Goal: Find specific page/section: Find specific page/section

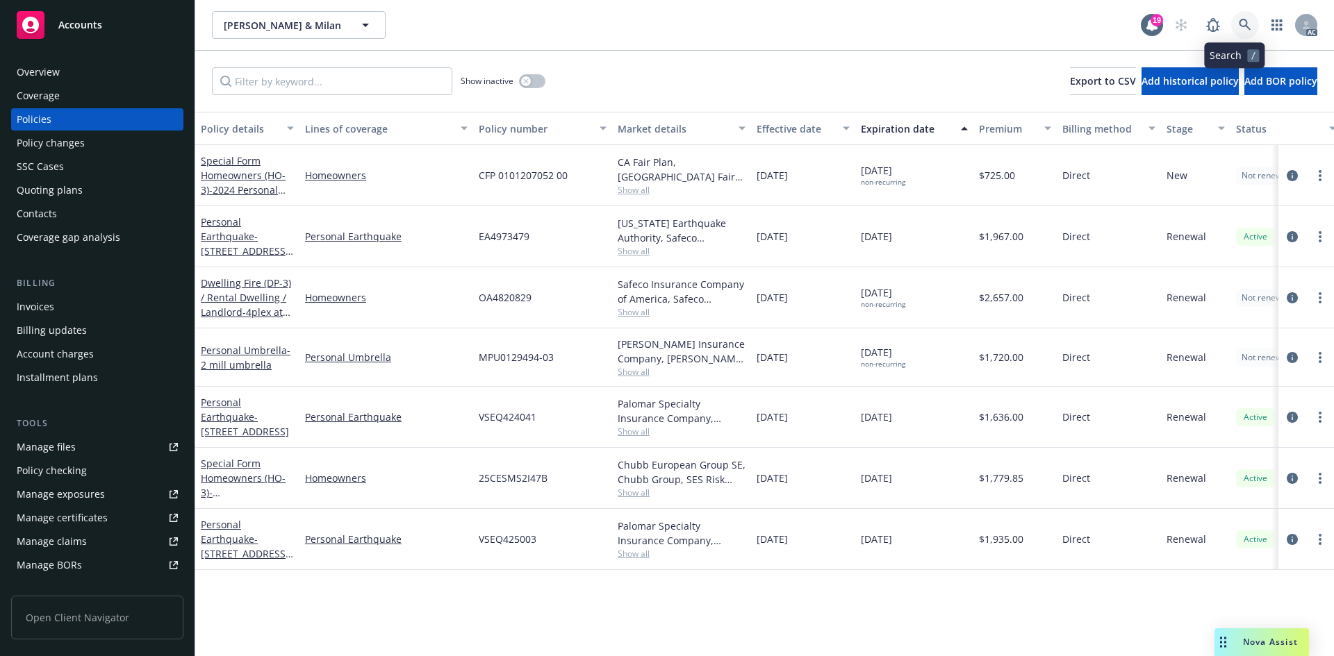
click at [1243, 22] on link at bounding box center [1245, 25] width 28 height 28
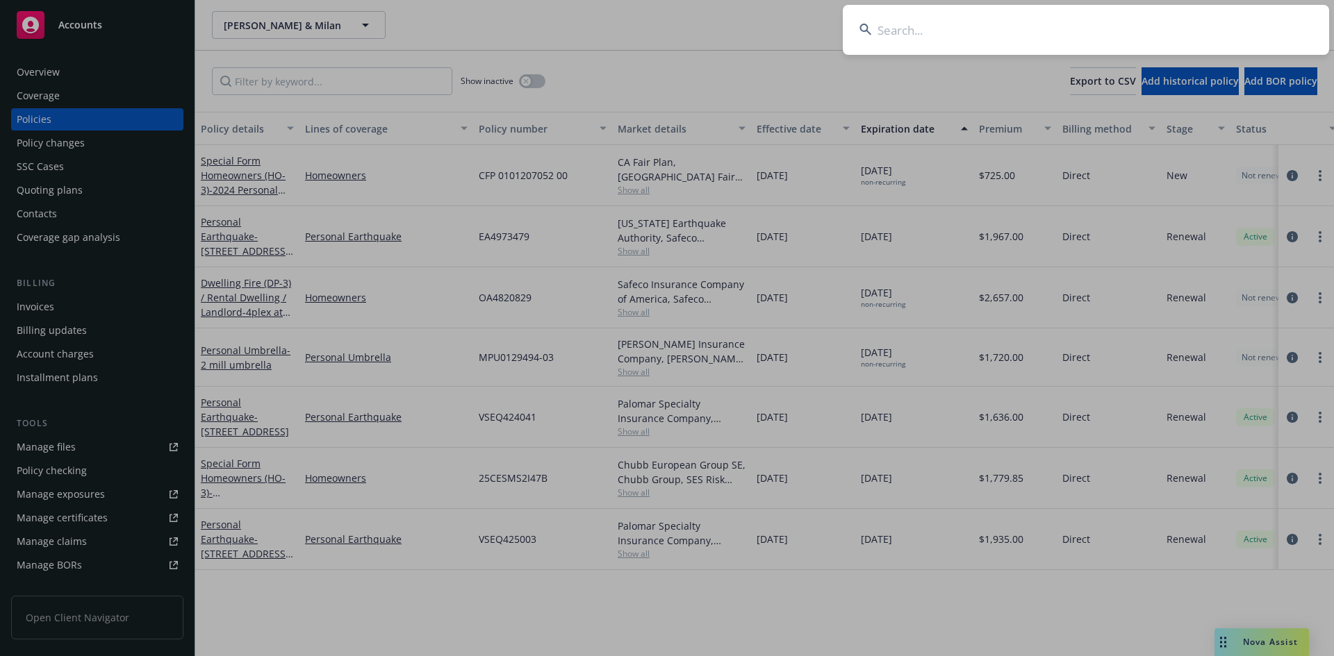
click at [962, 36] on input at bounding box center [1086, 30] width 486 height 50
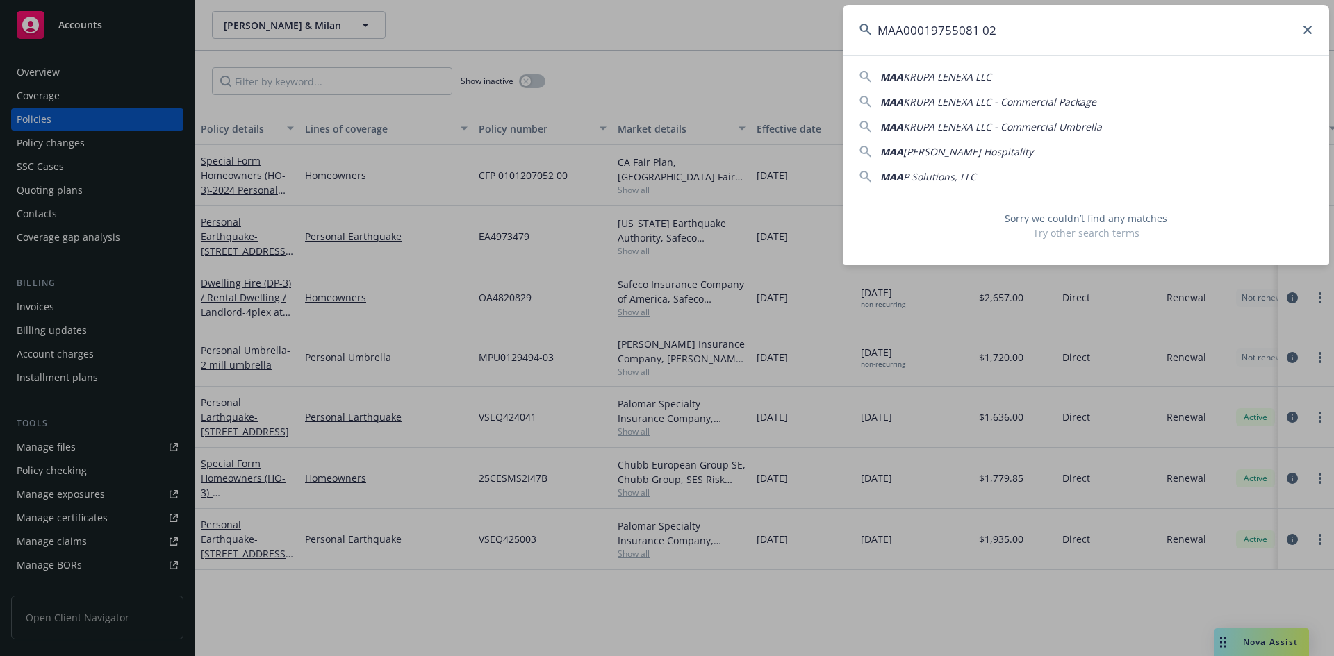
click at [978, 36] on input "MAA00019755081 02" at bounding box center [1086, 30] width 486 height 50
click at [981, 31] on input "MAA00019755081 02" at bounding box center [1086, 30] width 486 height 50
click at [1006, 41] on input "MAA00019755081-02" at bounding box center [1086, 30] width 486 height 50
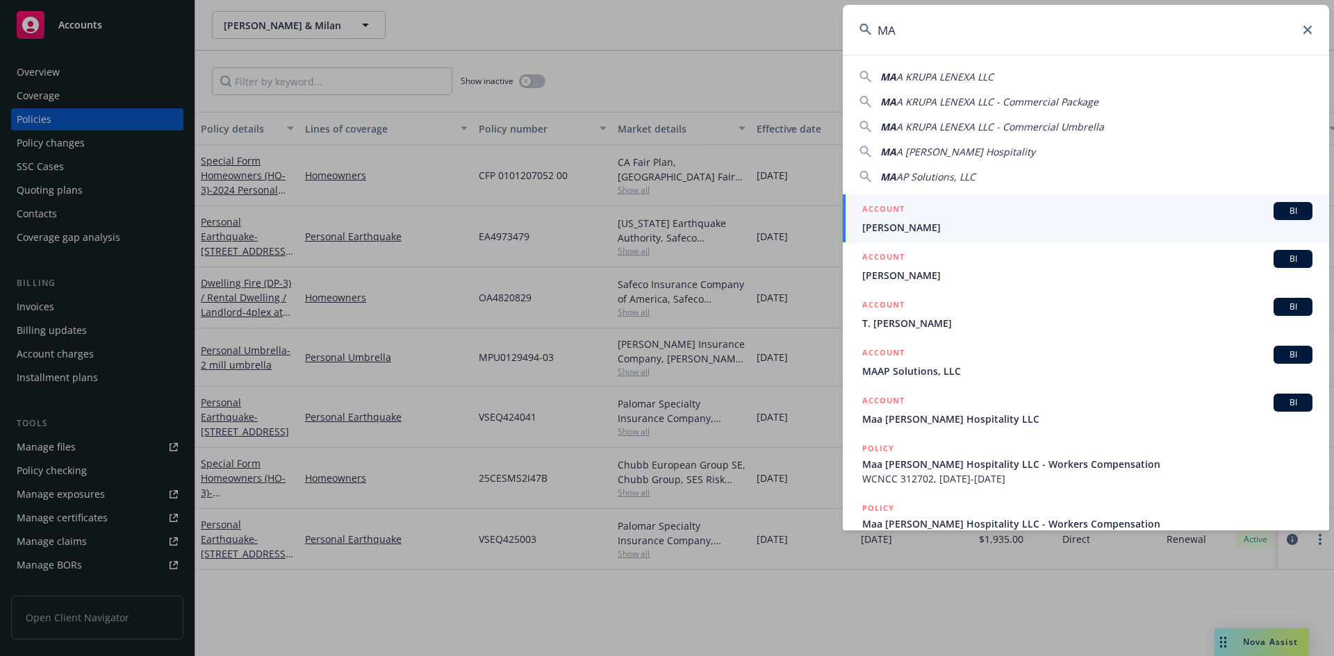
type input "M"
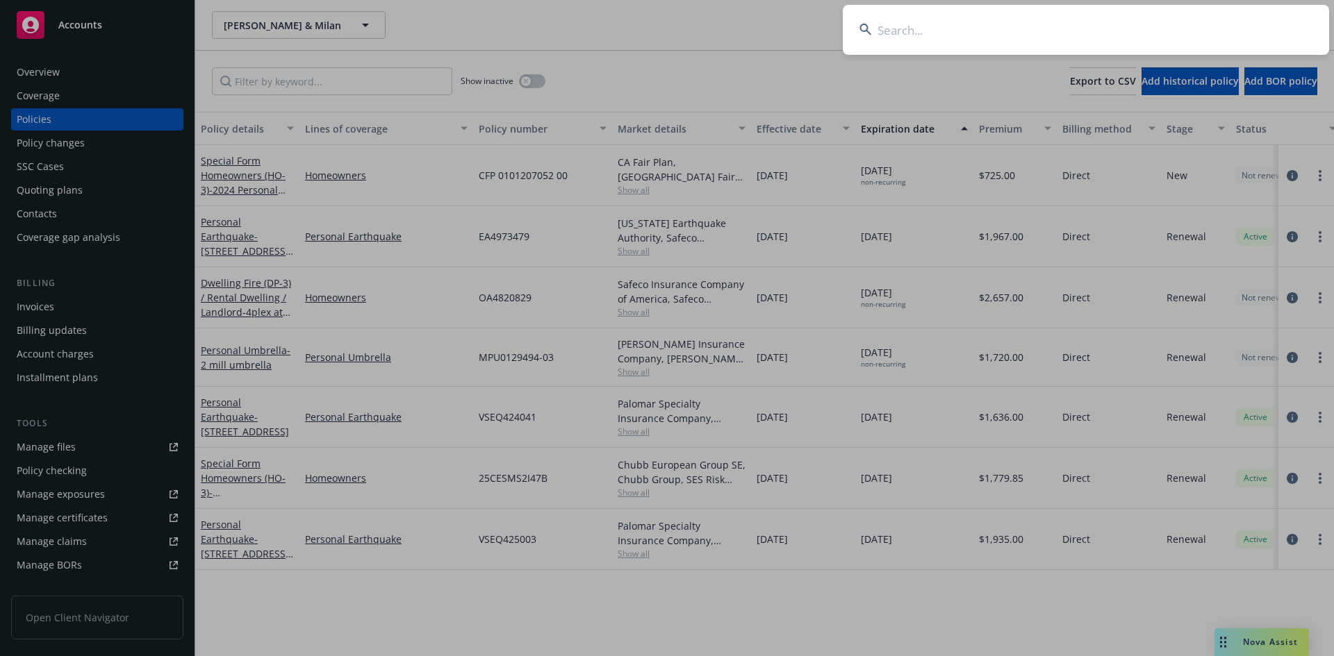
click at [1088, 26] on input at bounding box center [1086, 30] width 486 height 50
paste input "[PERSON_NAME]"
type input "[PERSON_NAME]"
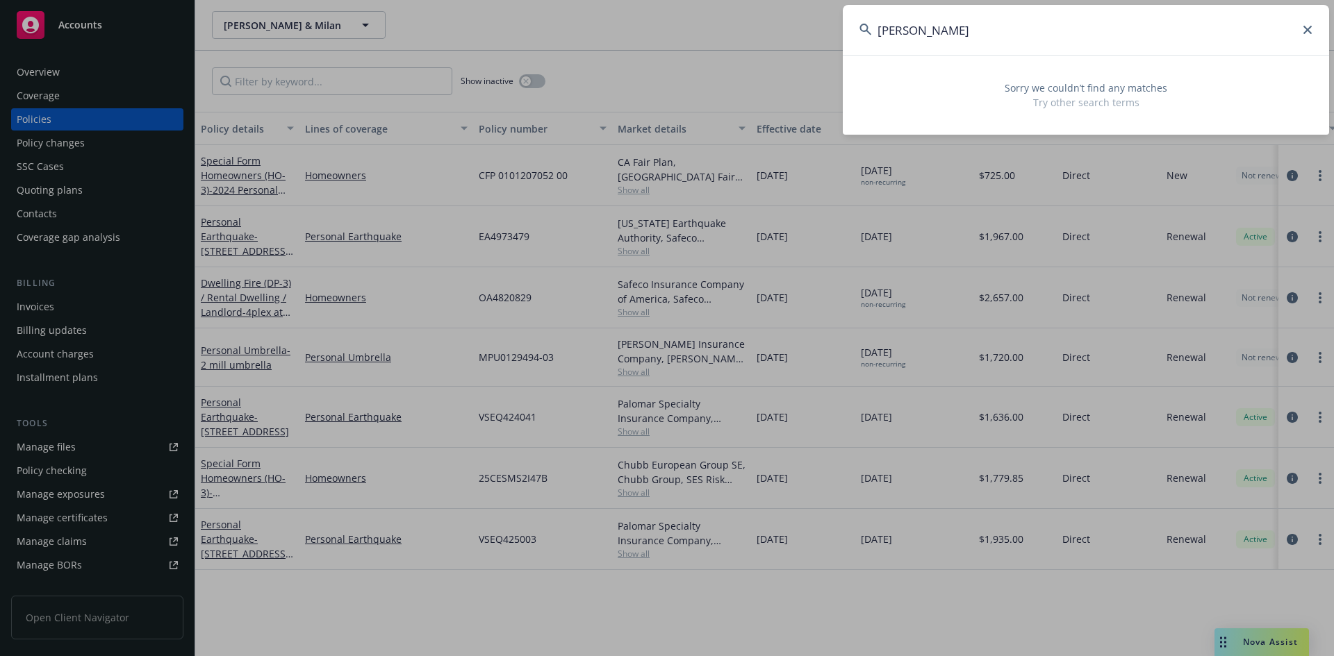
drag, startPoint x: 884, startPoint y: 38, endPoint x: 743, endPoint y: 38, distance: 140.3
click at [743, 38] on div "[PERSON_NAME] Sorry we couldn’t find any matches Try other search terms" at bounding box center [667, 328] width 1334 height 656
